Goal: Check status: Check status

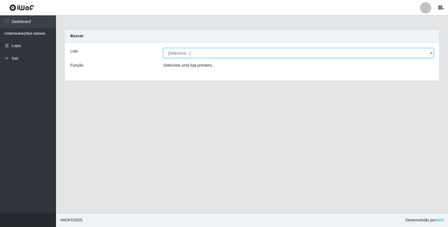
click at [430, 56] on select "[Selecione...] Queiroz Atacadão - Ceará Mirim" at bounding box center [298, 53] width 270 height 10
select select "465"
click at [163, 48] on select "[Selecione...] Queiroz Atacadão - Ceará Mirim" at bounding box center [298, 53] width 270 height 10
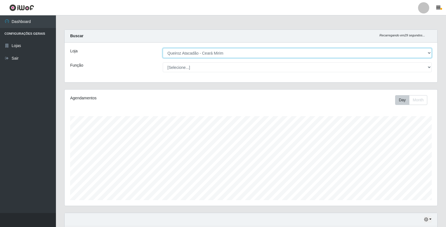
scroll to position [112, 0]
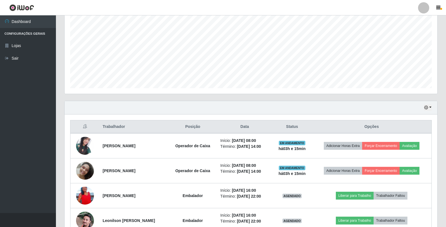
click at [432, 107] on div "Hoje 1 dia 3 dias 1 Semana Não encerrados" at bounding box center [251, 107] width 373 height 13
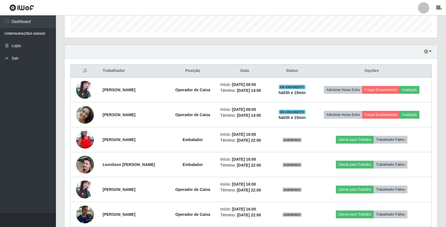
scroll to position [195, 0]
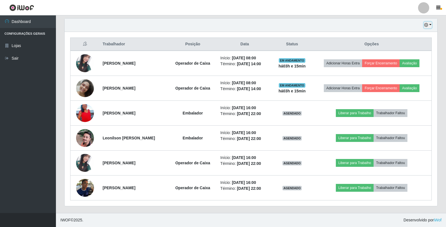
click at [429, 23] on button "button" at bounding box center [428, 25] width 8 height 6
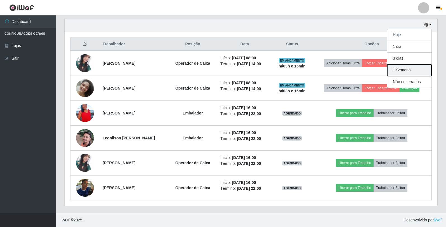
click at [423, 71] on button "1 Semana" at bounding box center [410, 70] width 44 height 12
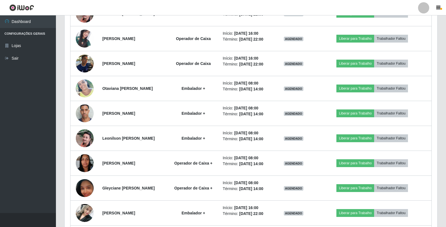
scroll to position [306, 0]
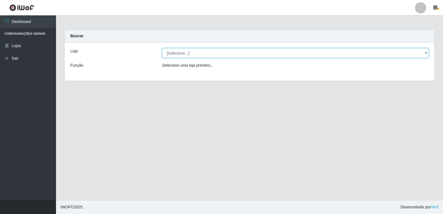
click at [424, 51] on select "[Selecione...] Queiroz Atacadão - Ceará Mirim" at bounding box center [295, 53] width 267 height 10
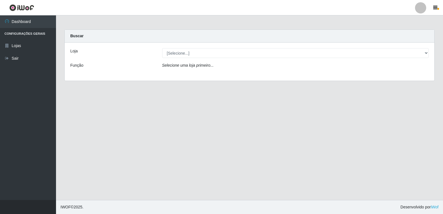
click at [331, 80] on div "Loja [Selecione...] [PERSON_NAME] - [GEOGRAPHIC_DATA] Mirim Função Selecione um…" at bounding box center [249, 62] width 369 height 38
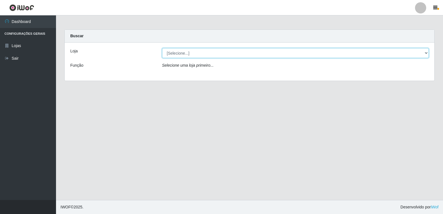
click at [369, 57] on select "[Selecione...] Queiroz Atacadão - Ceará Mirim" at bounding box center [295, 53] width 267 height 10
select select "465"
click at [162, 48] on select "[Selecione...] Queiroz Atacadão - Ceará Mirim" at bounding box center [295, 53] width 267 height 10
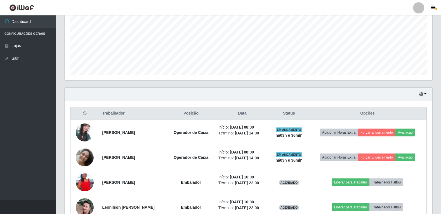
scroll to position [124, 0]
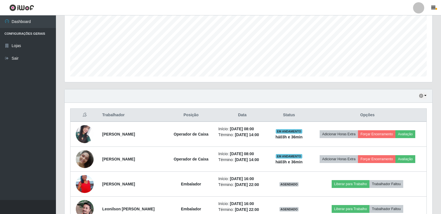
click at [427, 99] on div "Hoje 1 dia 3 dias 1 Semana Não encerrados" at bounding box center [249, 95] width 368 height 13
click at [426, 97] on button "button" at bounding box center [423, 96] width 8 height 6
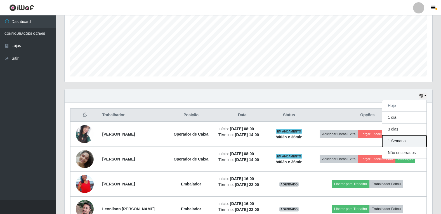
click at [425, 140] on button "1 Semana" at bounding box center [405, 141] width 44 height 12
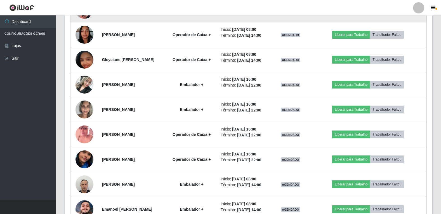
scroll to position [448, 0]
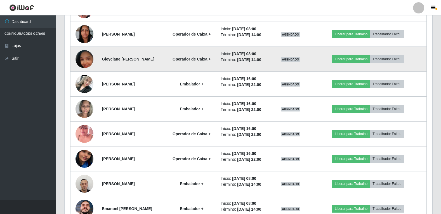
click at [86, 75] on img at bounding box center [85, 59] width 18 height 32
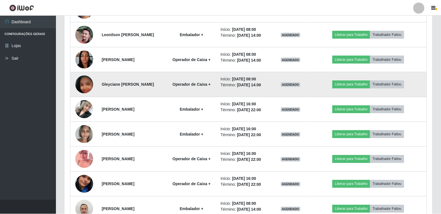
scroll to position [116, 365]
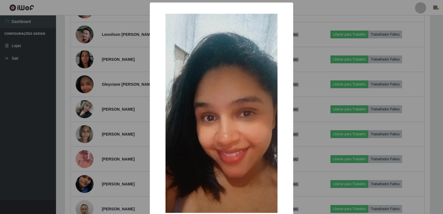
click at [55, 128] on div "× OK Cancel" at bounding box center [221, 107] width 443 height 214
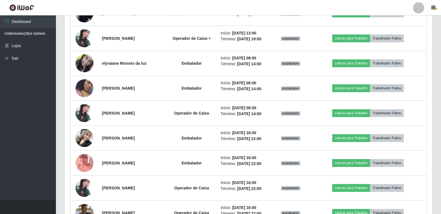
scroll to position [703, 0]
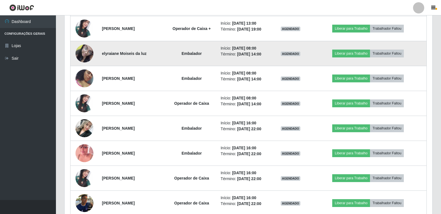
click at [78, 65] on img at bounding box center [85, 53] width 18 height 24
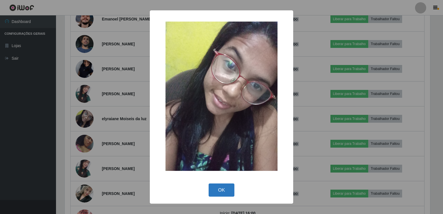
click at [225, 187] on button "OK" at bounding box center [222, 189] width 26 height 13
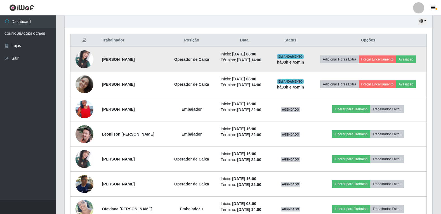
scroll to position [208, 0]
